Goal: Task Accomplishment & Management: Manage account settings

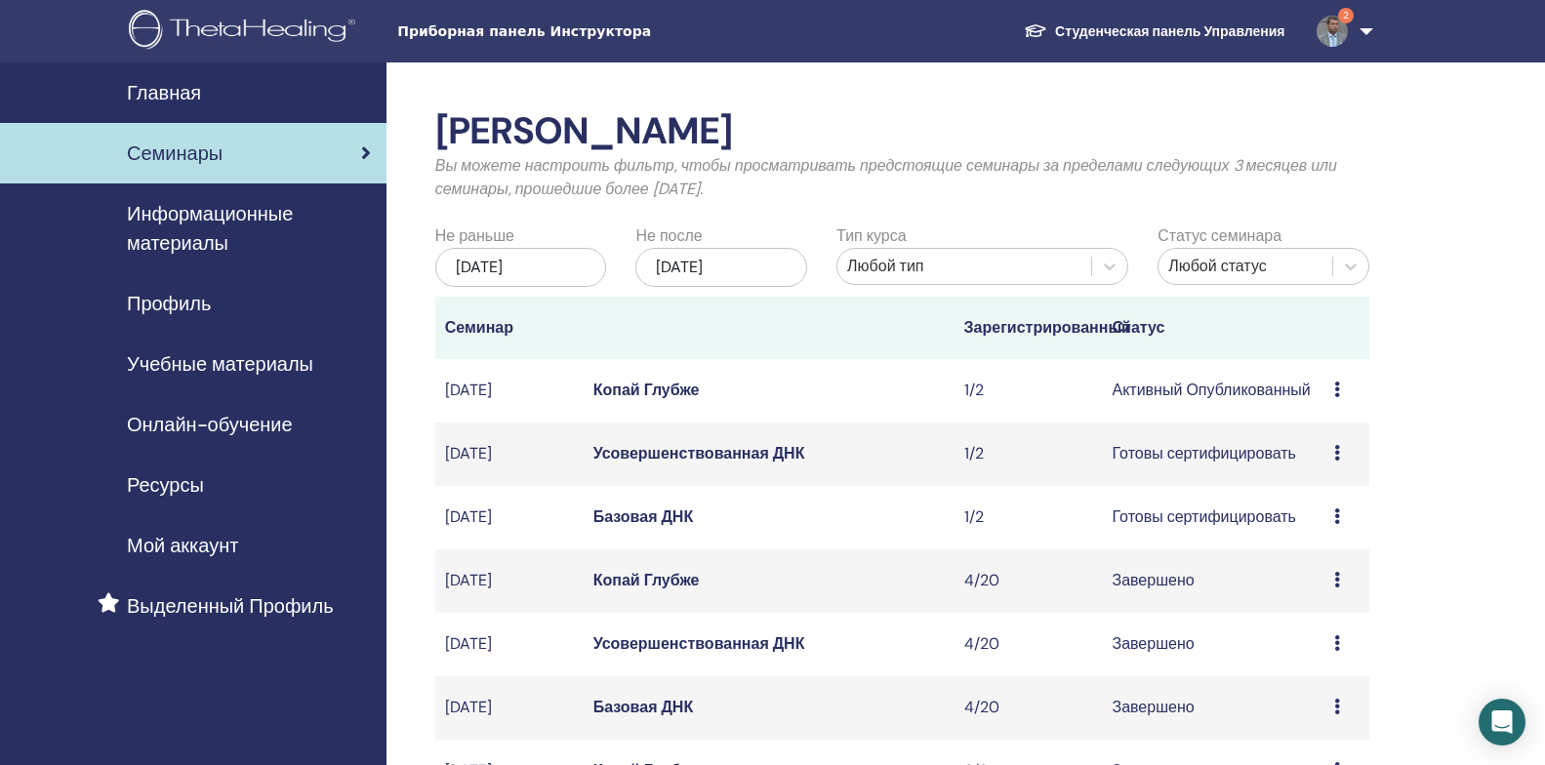
click at [639, 389] on ya-tr-span "Копай Глубже" at bounding box center [646, 390] width 106 height 20
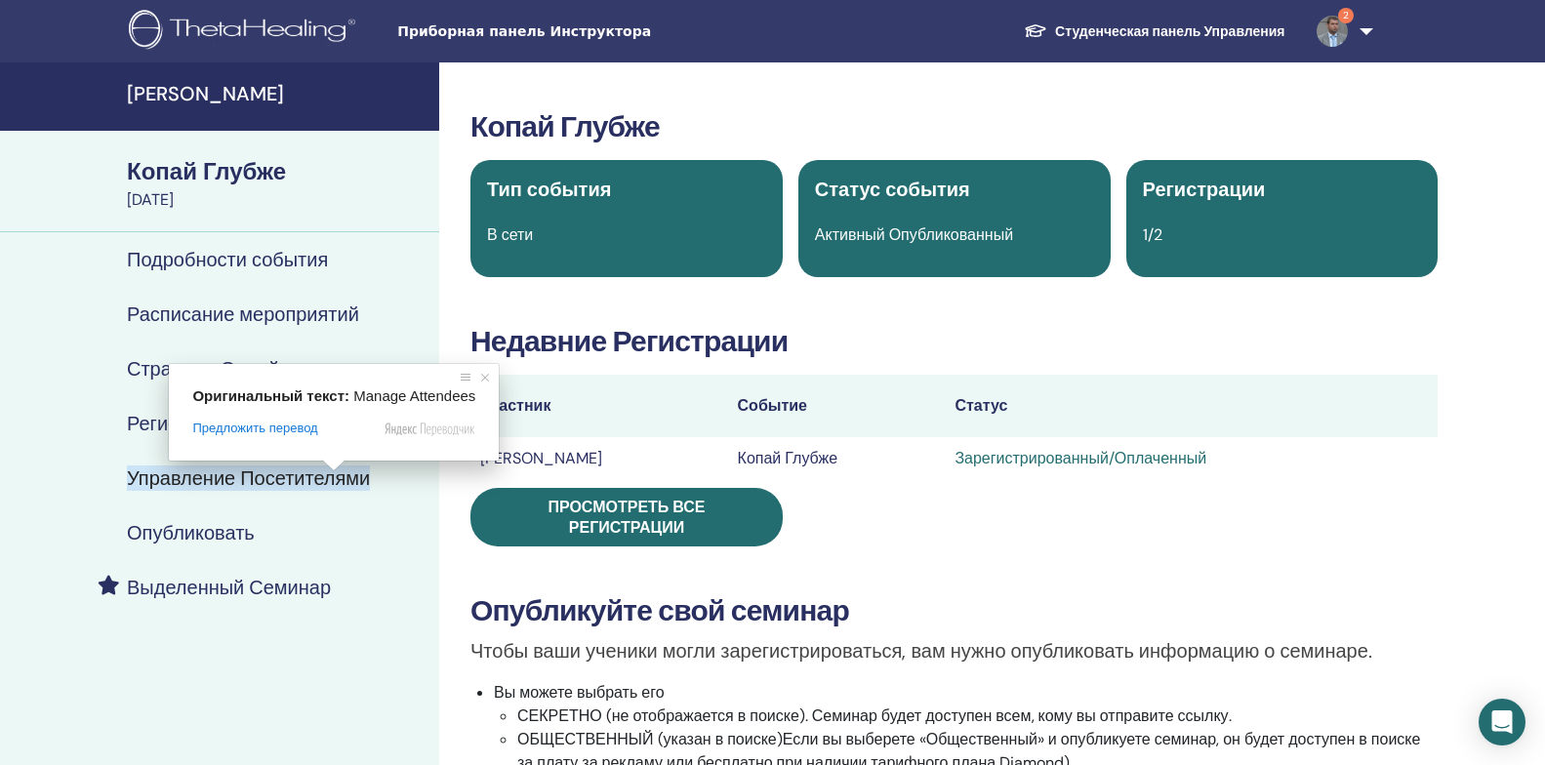
click at [332, 483] on ya-tr-span "Управление Посетителями" at bounding box center [248, 478] width 243 height 25
